Goal: Find specific page/section: Find specific page/section

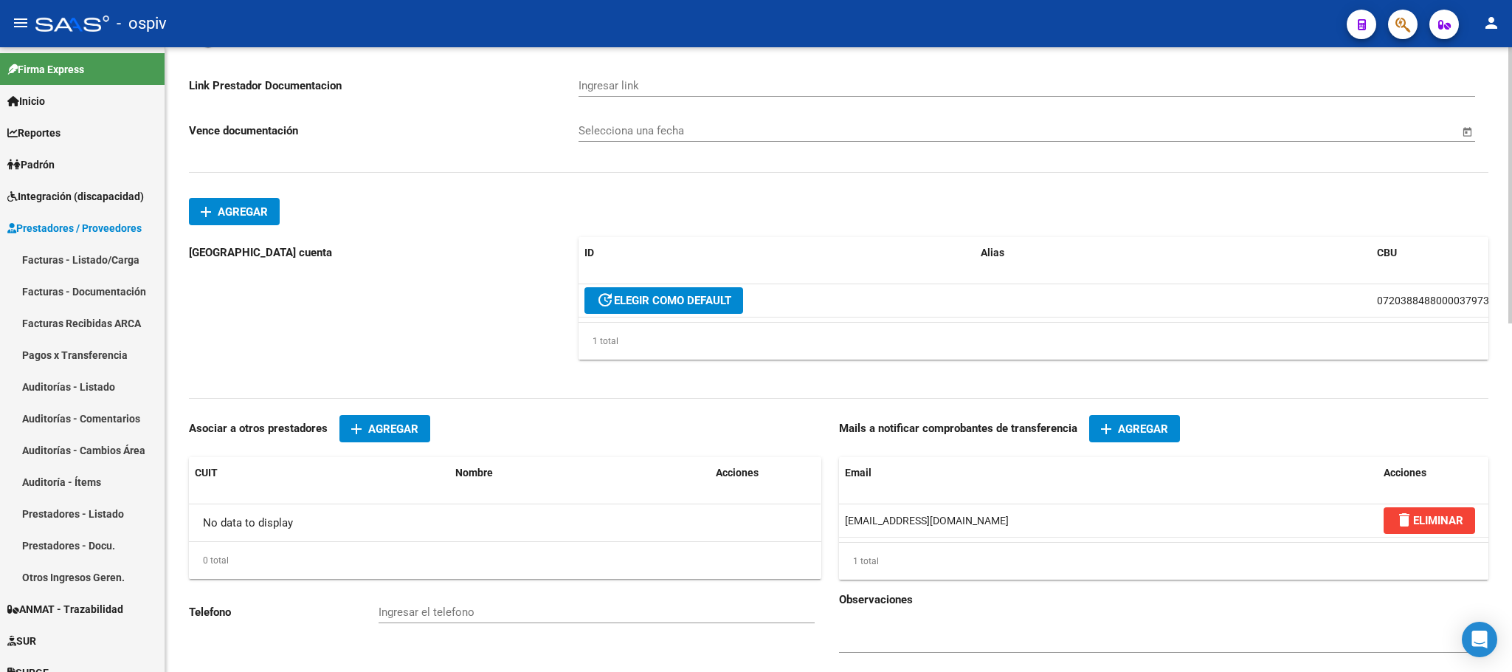
scroll to position [788, 0]
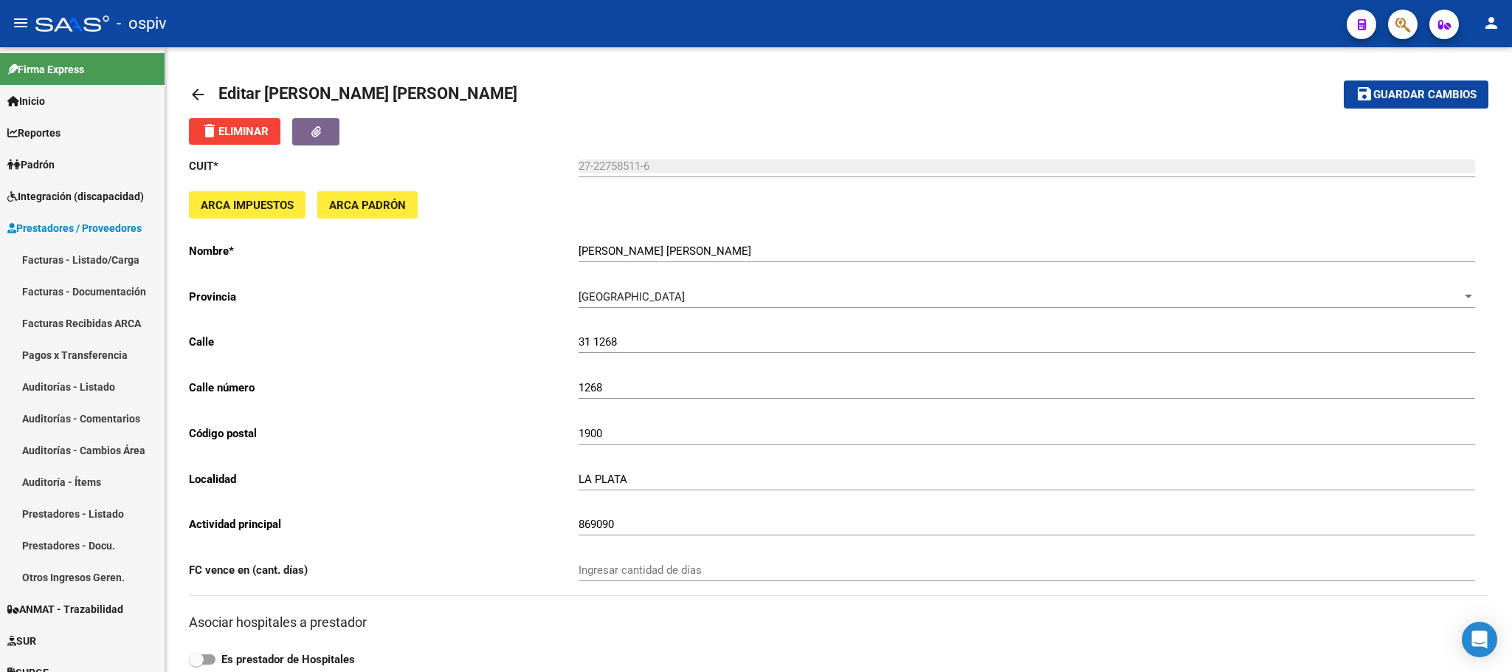
scroll to position [788, 0]
